Goal: Navigation & Orientation: Go to known website

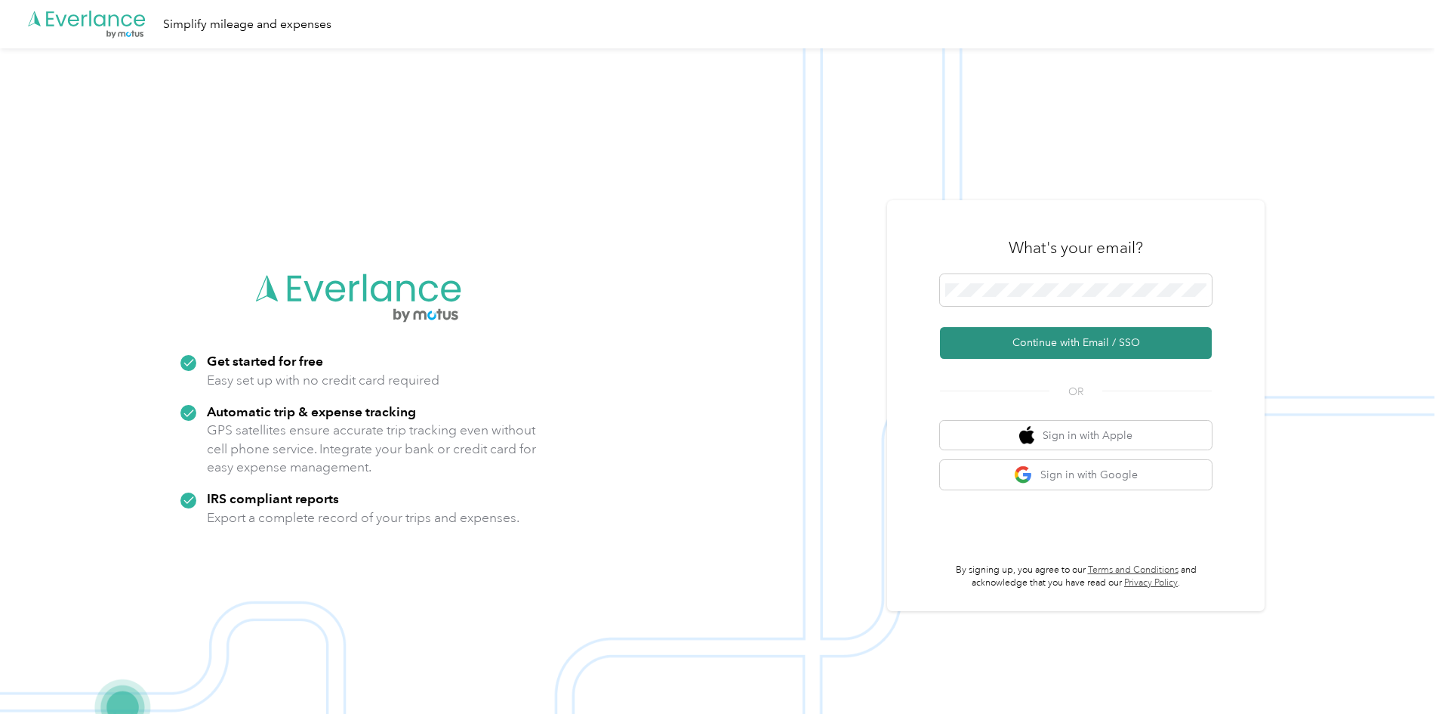
click at [1109, 353] on button "Continue with Email / SSO" at bounding box center [1076, 343] width 272 height 32
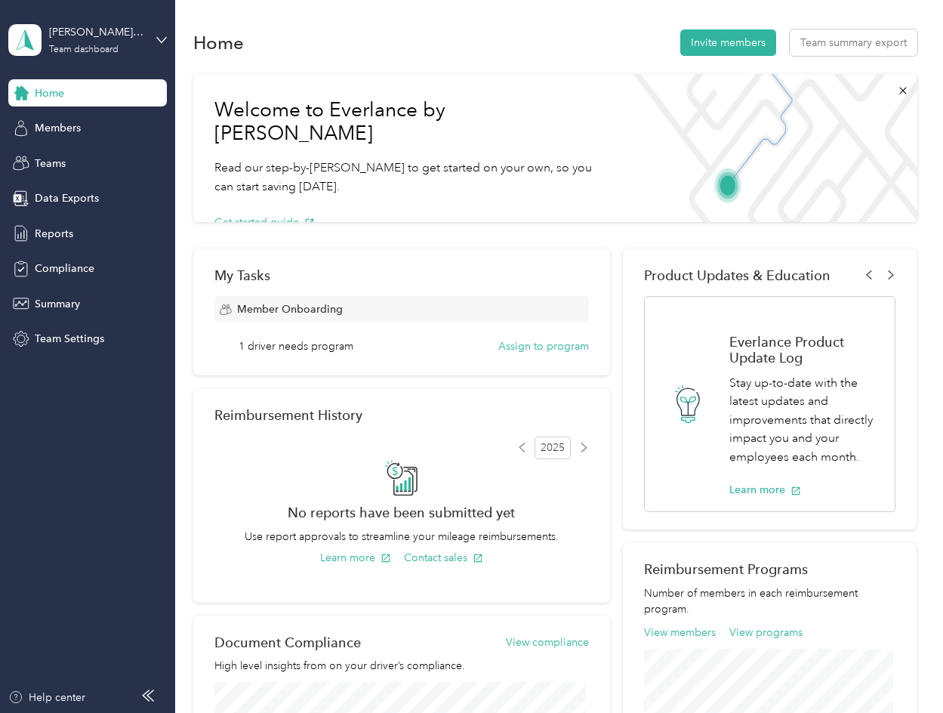
click at [587, 26] on div "Home Invite members Team summary export Welcome to Everlance by Motus Read our …" at bounding box center [555, 513] width 761 height 1026
